Goal: Information Seeking & Learning: Learn about a topic

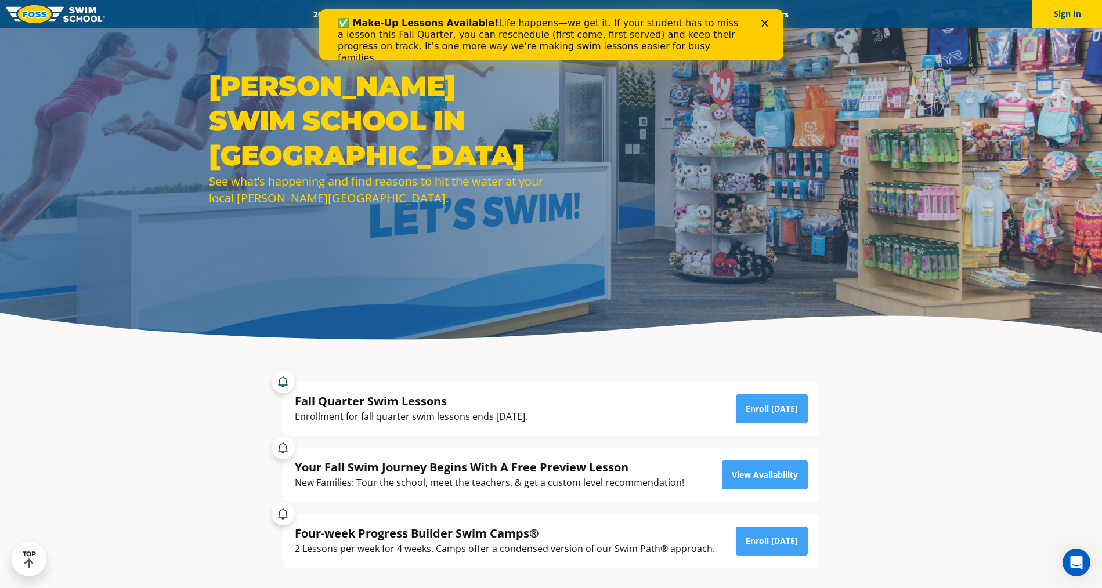
scroll to position [62, 0]
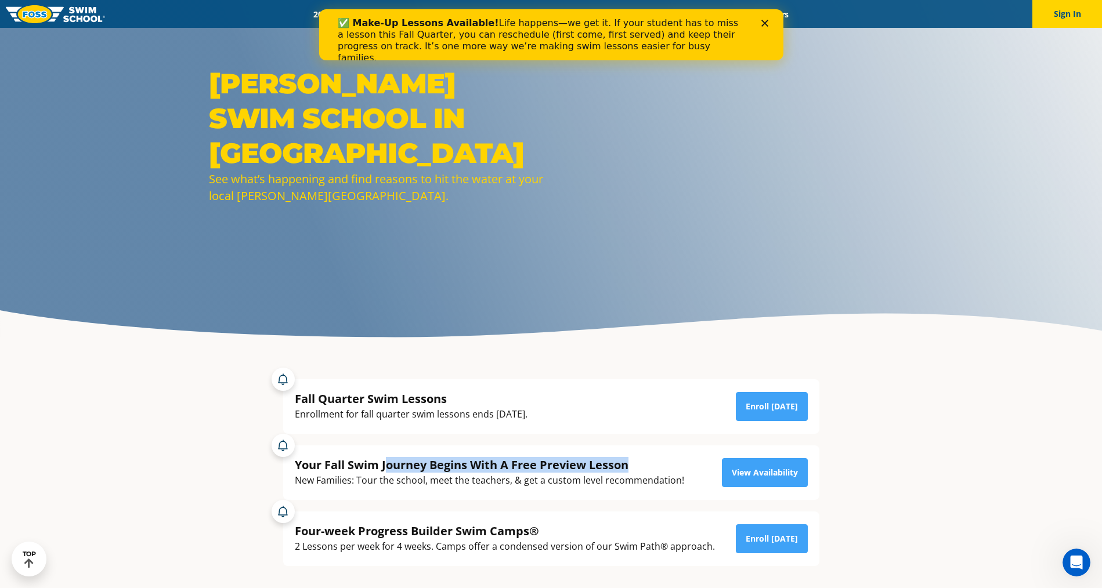
drag, startPoint x: 389, startPoint y: 467, endPoint x: 637, endPoint y: 466, distance: 248.3
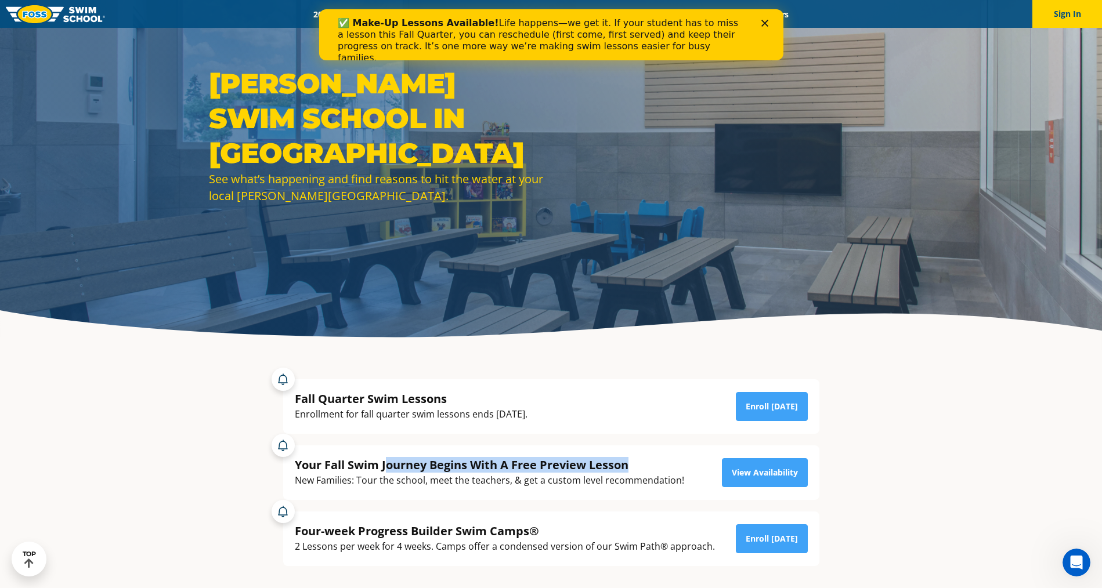
click at [637, 466] on div "Your Fall Swim Journey Begins With A Free Preview Lesson" at bounding box center [489, 465] width 389 height 16
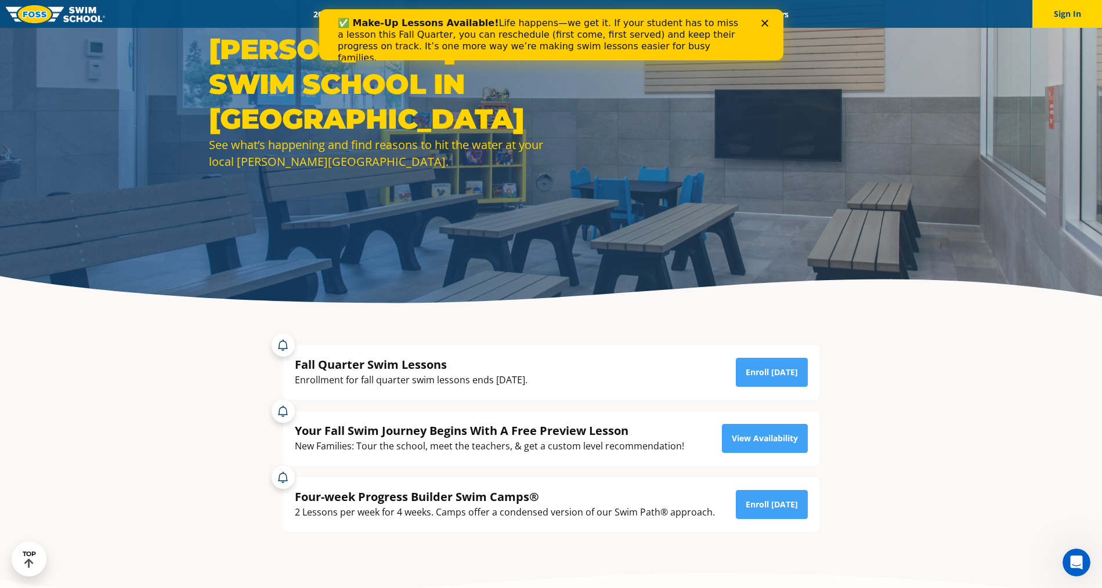
click at [631, 467] on div "Four-week Progress Builder Swim Camps® 2 Lessons per week for 4 weeks. Camps of…" at bounding box center [551, 499] width 548 height 66
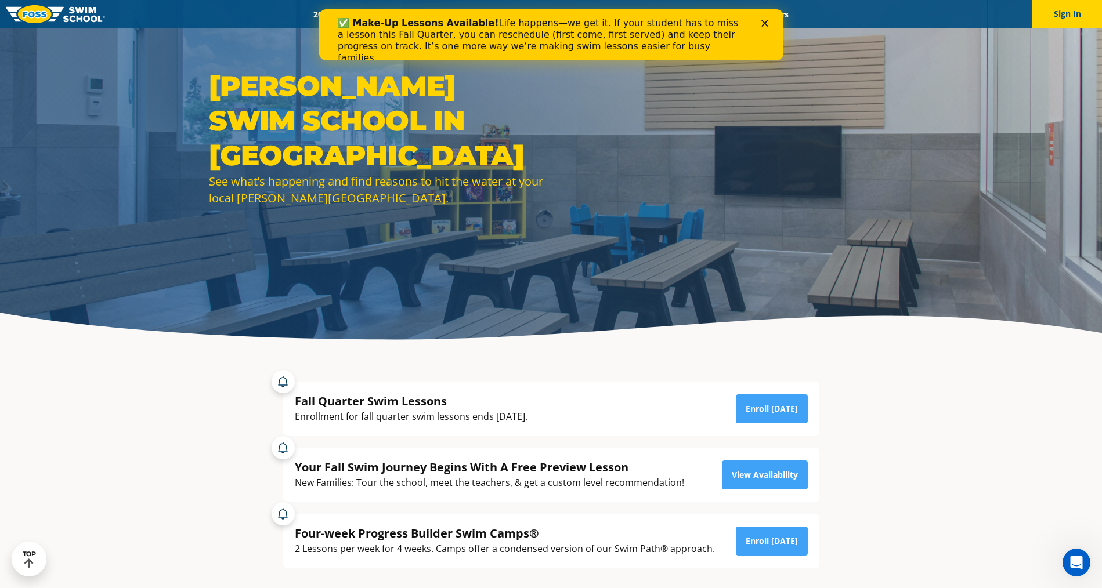
scroll to position [0, 0]
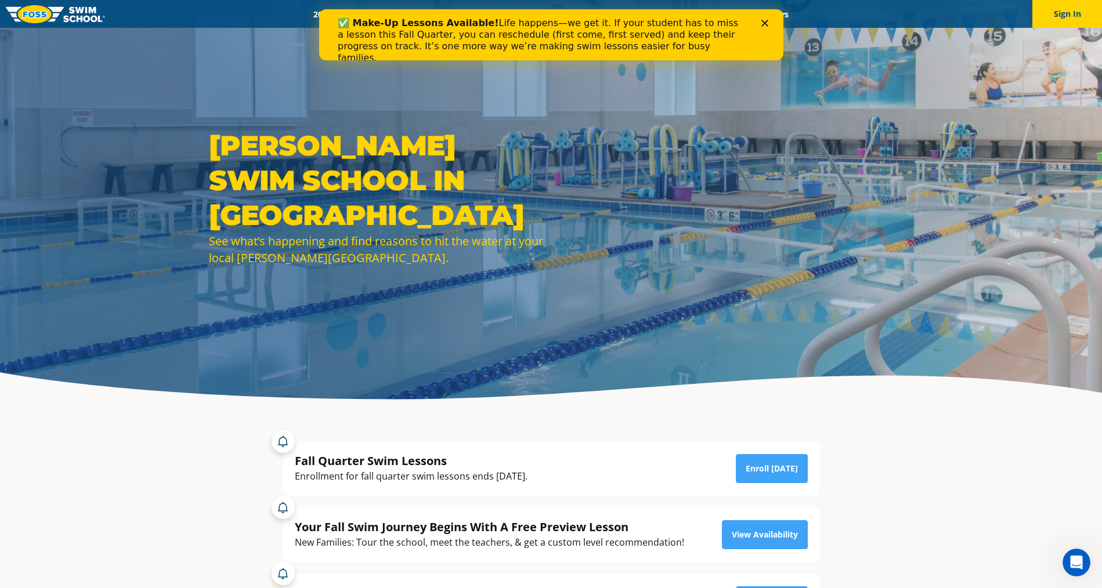
click at [766, 20] on polygon "Close" at bounding box center [764, 23] width 7 height 7
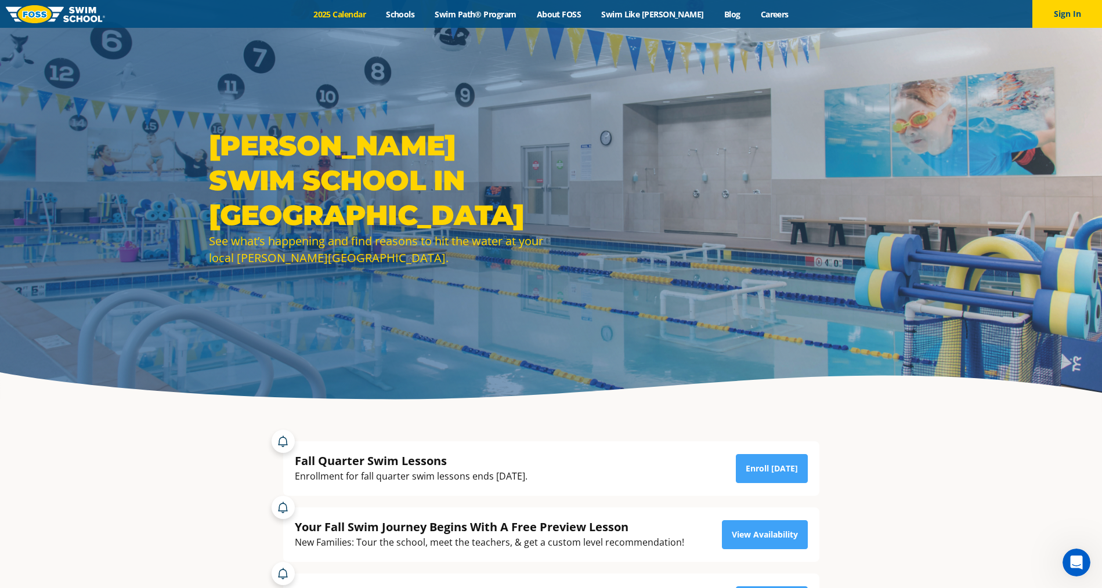
click at [350, 13] on link "2025 Calendar" at bounding box center [339, 14] width 73 height 11
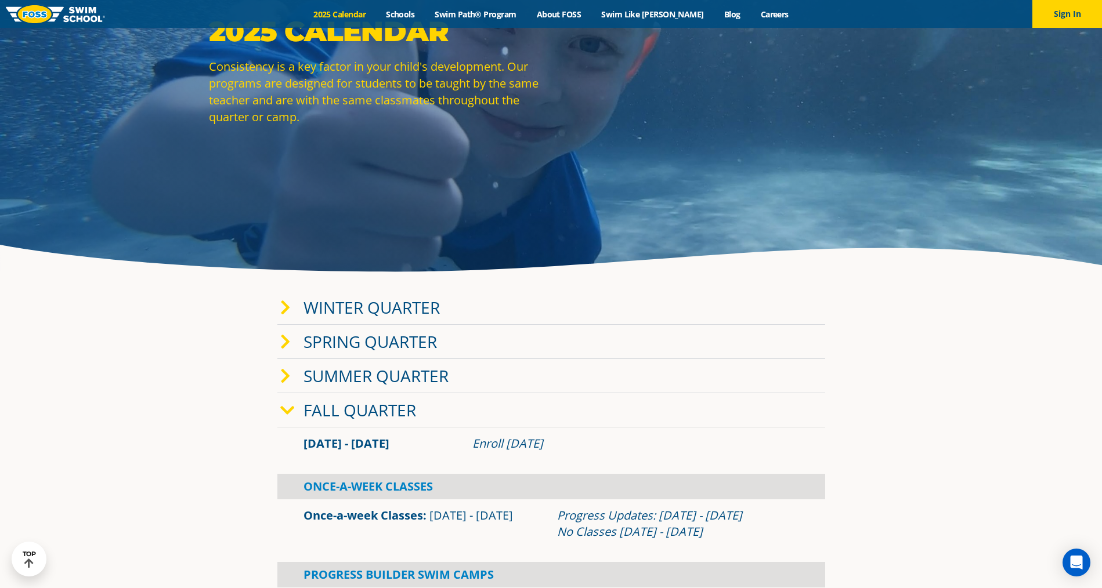
scroll to position [171, 0]
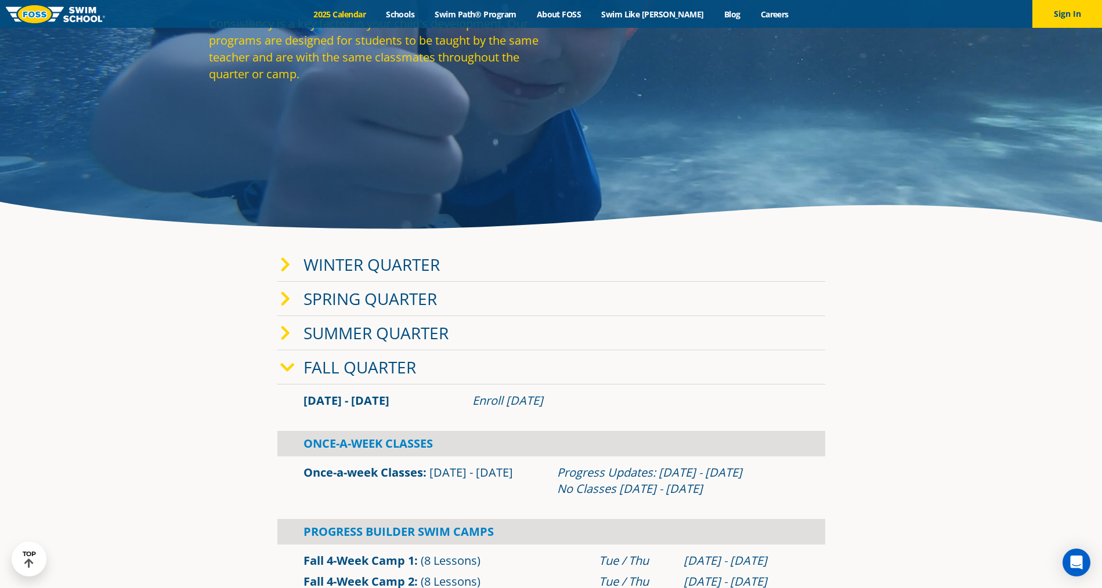
click at [355, 442] on div "Once-A-Week Classes" at bounding box center [551, 444] width 548 height 26
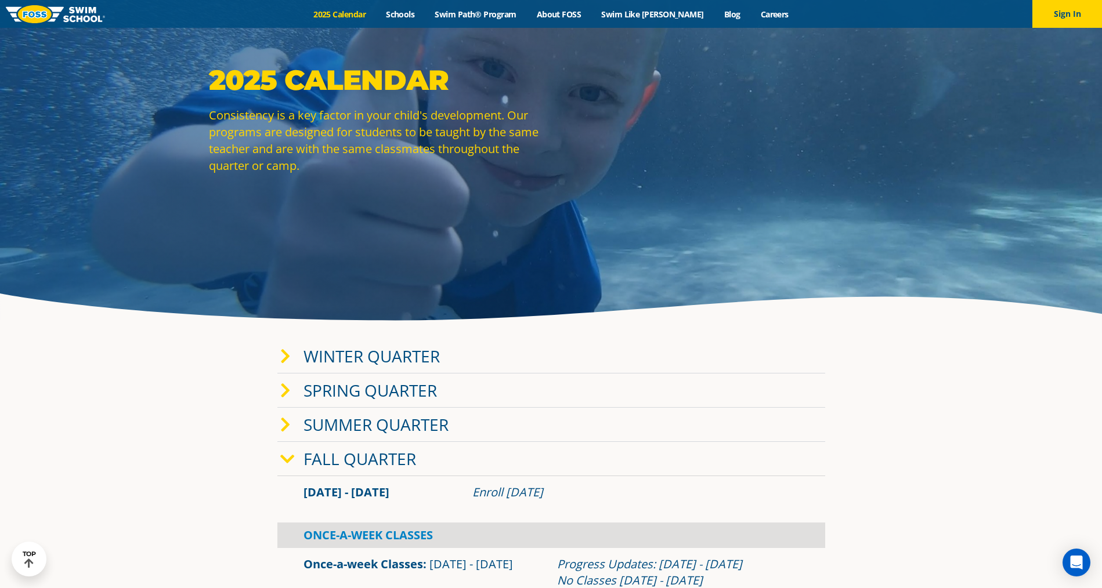
scroll to position [0, 0]
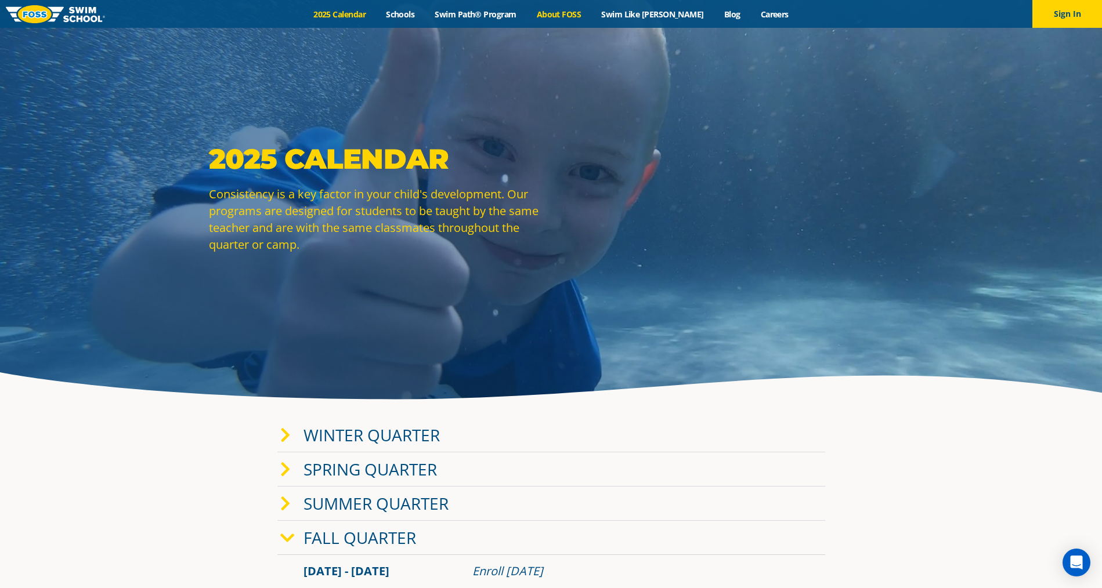
click at [591, 15] on link "About FOSS" at bounding box center [558, 14] width 65 height 11
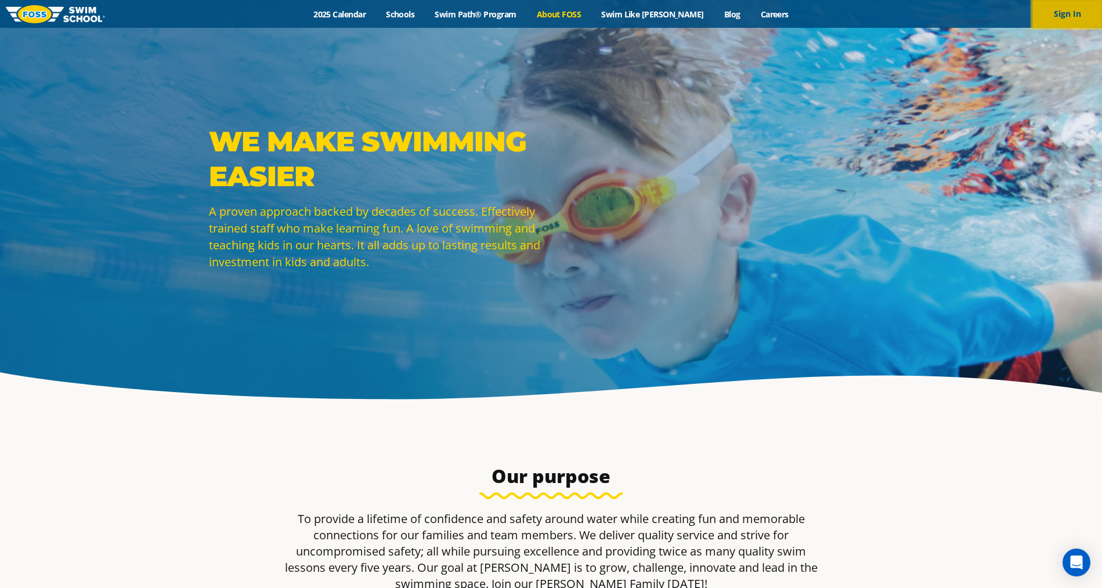
click at [1055, 15] on button "Sign In" at bounding box center [1067, 14] width 70 height 28
